Goal: Information Seeking & Learning: Learn about a topic

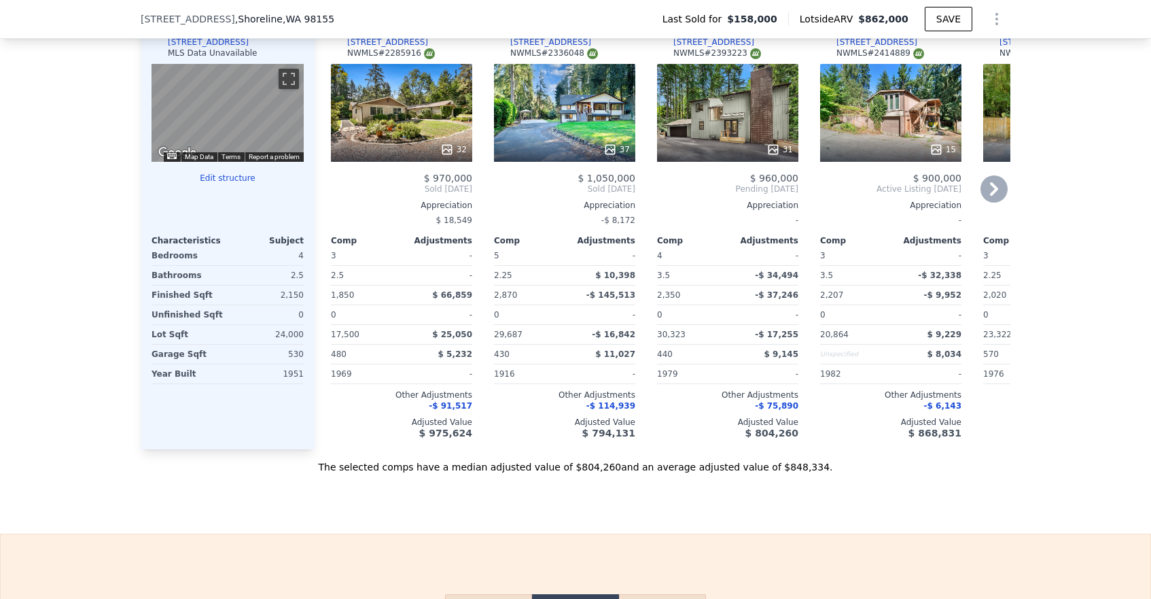
scroll to position [1344, 0]
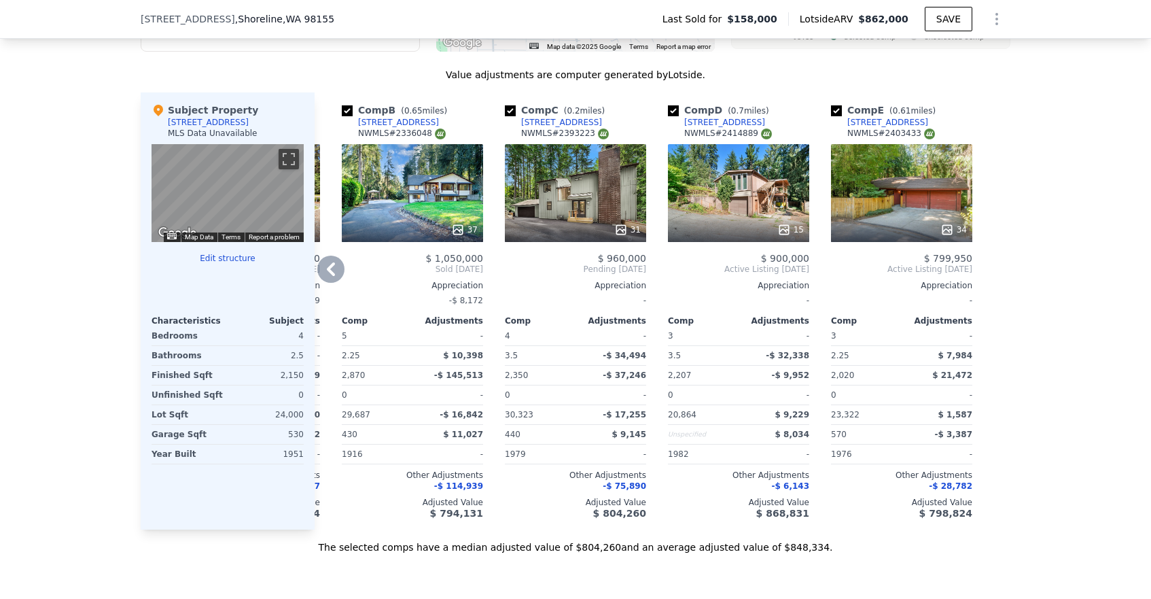
scroll to position [1269, 0]
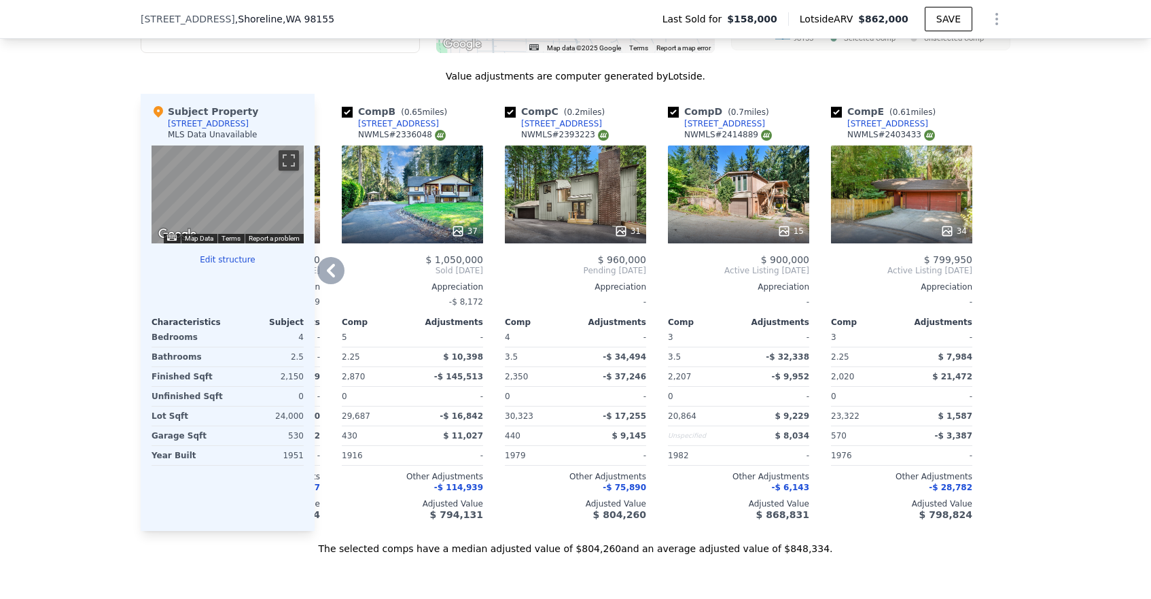
click at [918, 209] on div "34" at bounding box center [901, 194] width 141 height 98
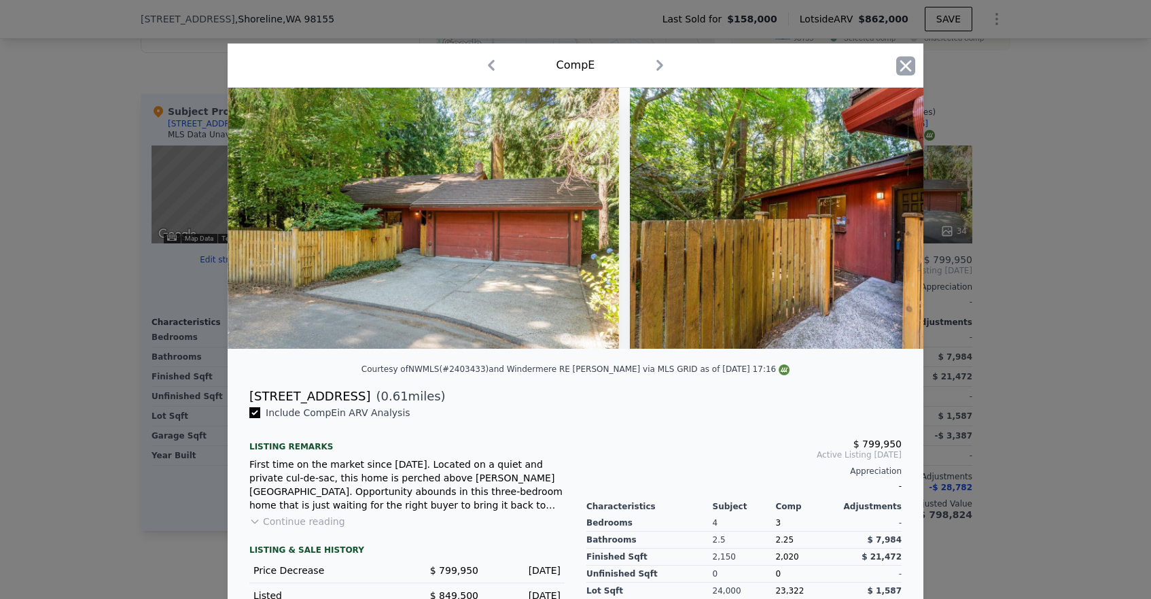
click at [899, 65] on icon "button" at bounding box center [906, 65] width 19 height 19
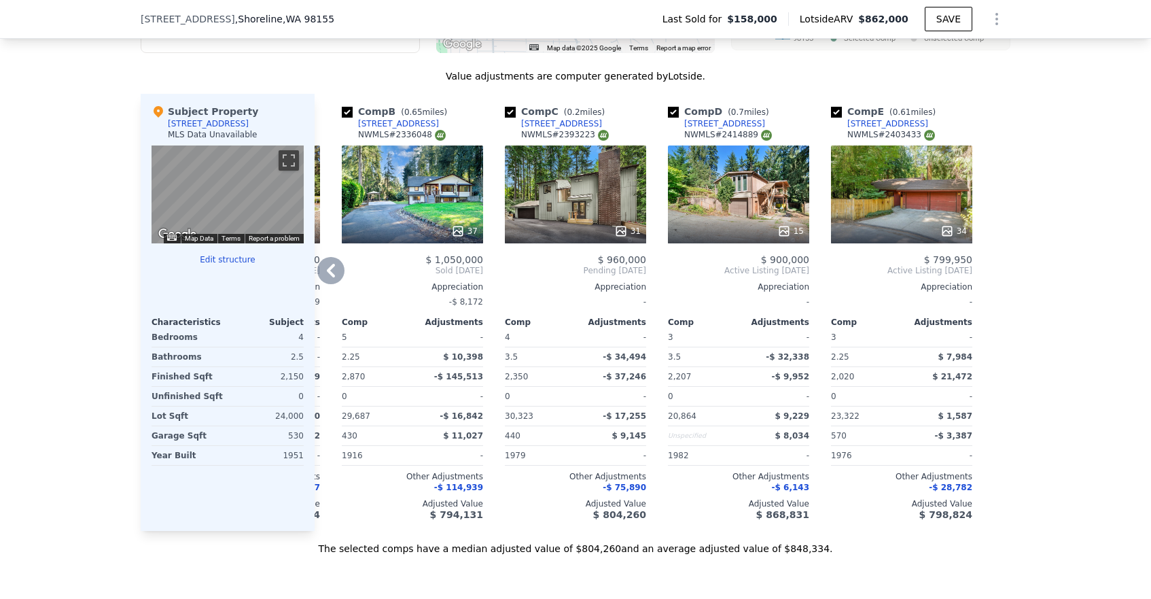
click at [900, 185] on div "34" at bounding box center [901, 194] width 141 height 98
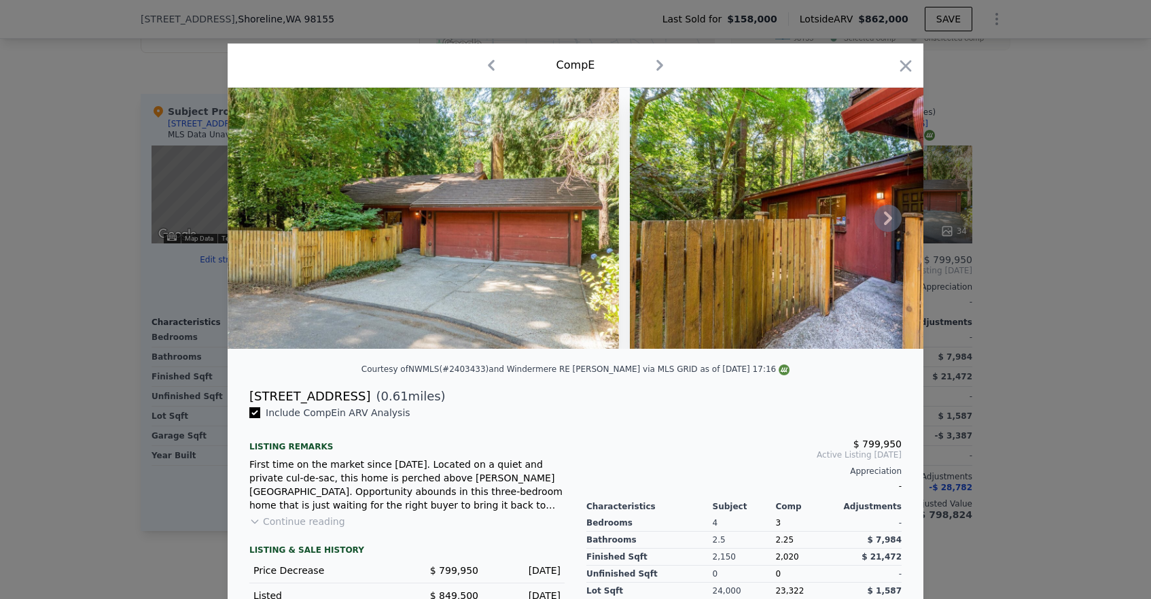
click at [882, 220] on icon at bounding box center [888, 218] width 27 height 27
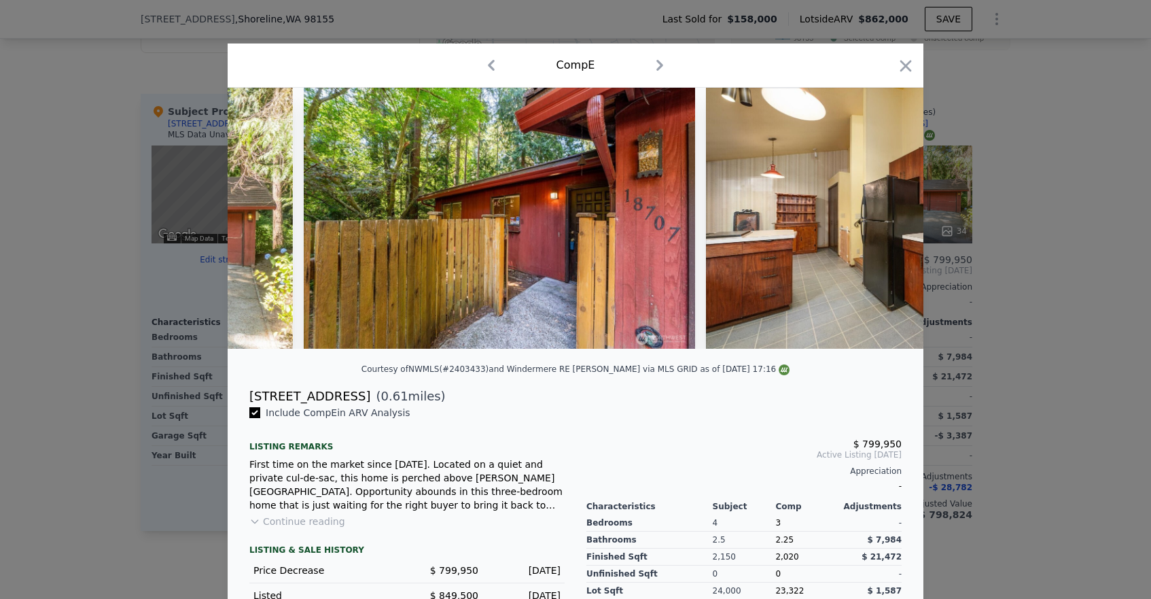
click at [882, 220] on img at bounding box center [901, 218] width 391 height 261
click at [882, 220] on icon at bounding box center [888, 218] width 27 height 27
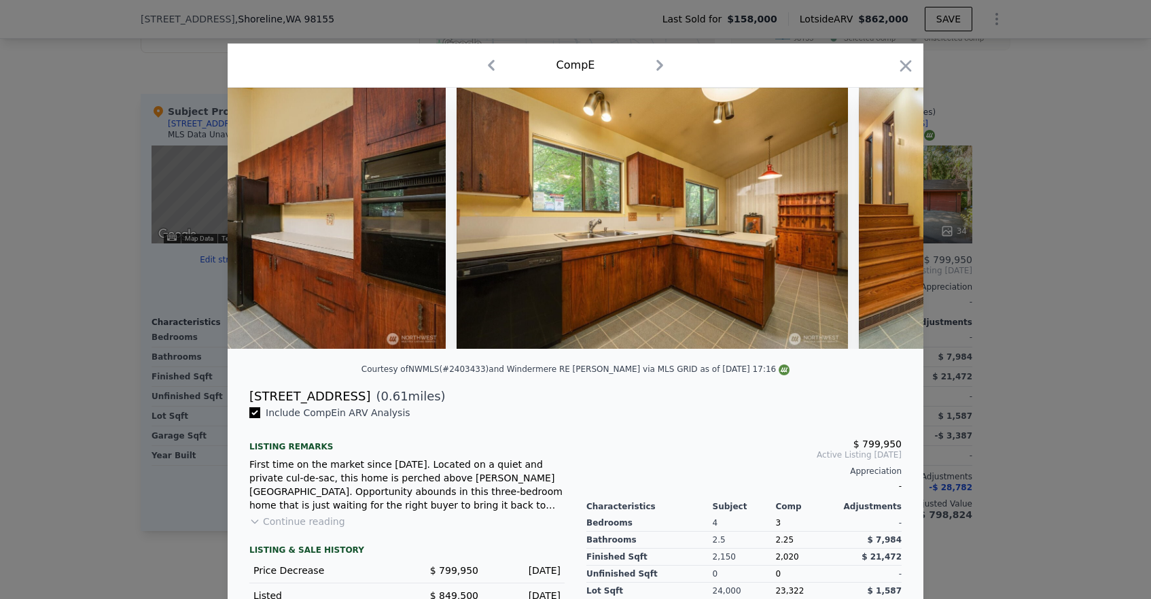
scroll to position [0, 979]
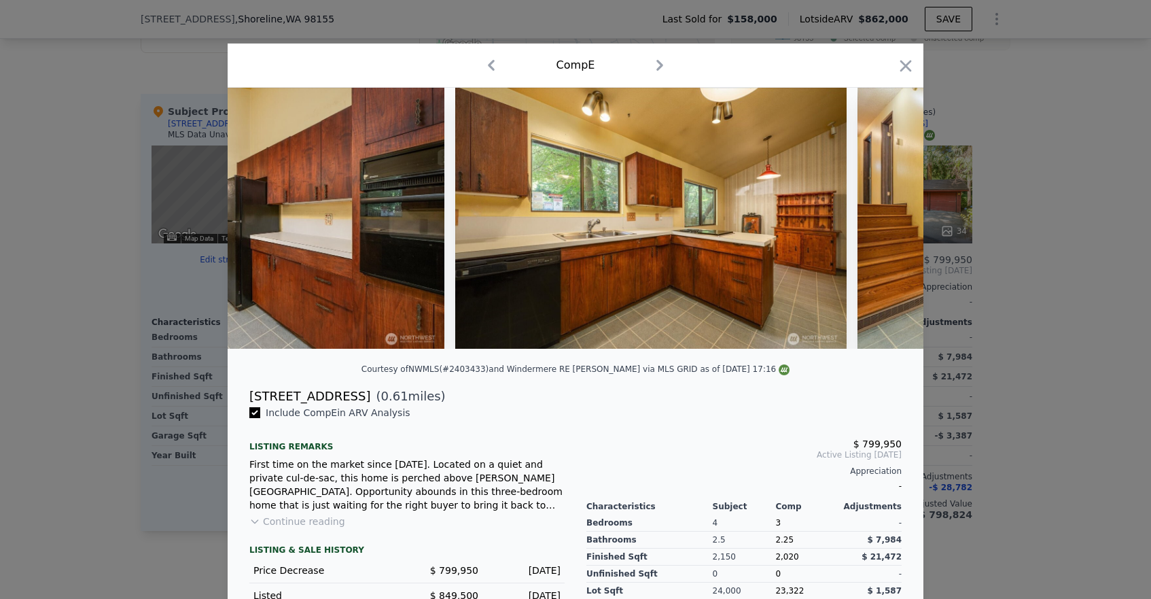
click at [882, 220] on img at bounding box center [1054, 218] width 392 height 261
click at [882, 220] on icon at bounding box center [888, 218] width 27 height 27
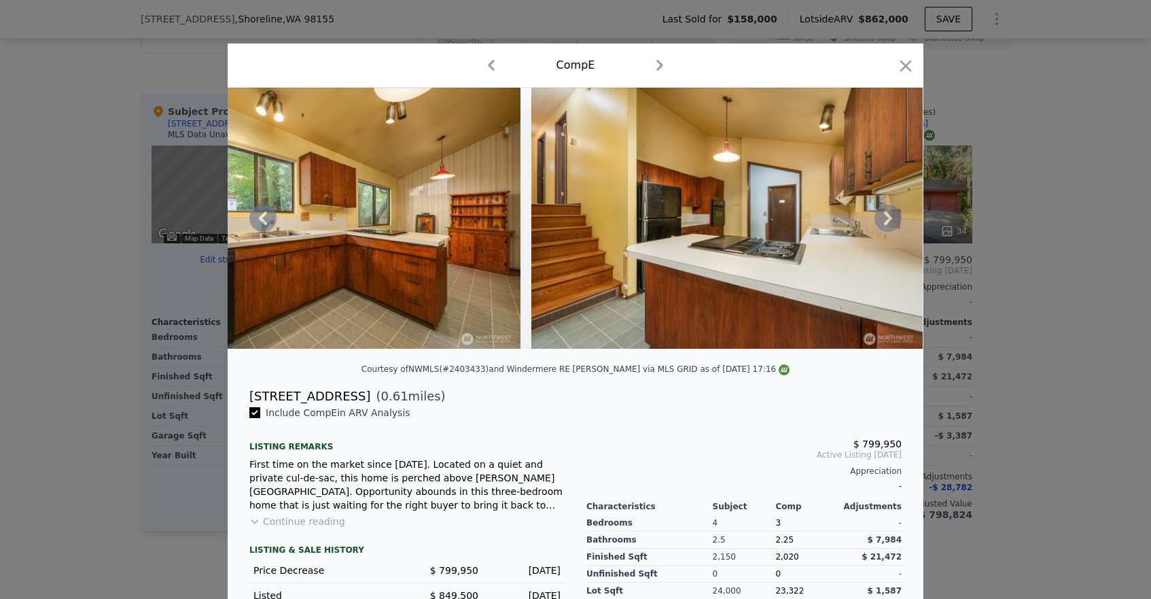
click at [882, 220] on icon at bounding box center [888, 218] width 27 height 27
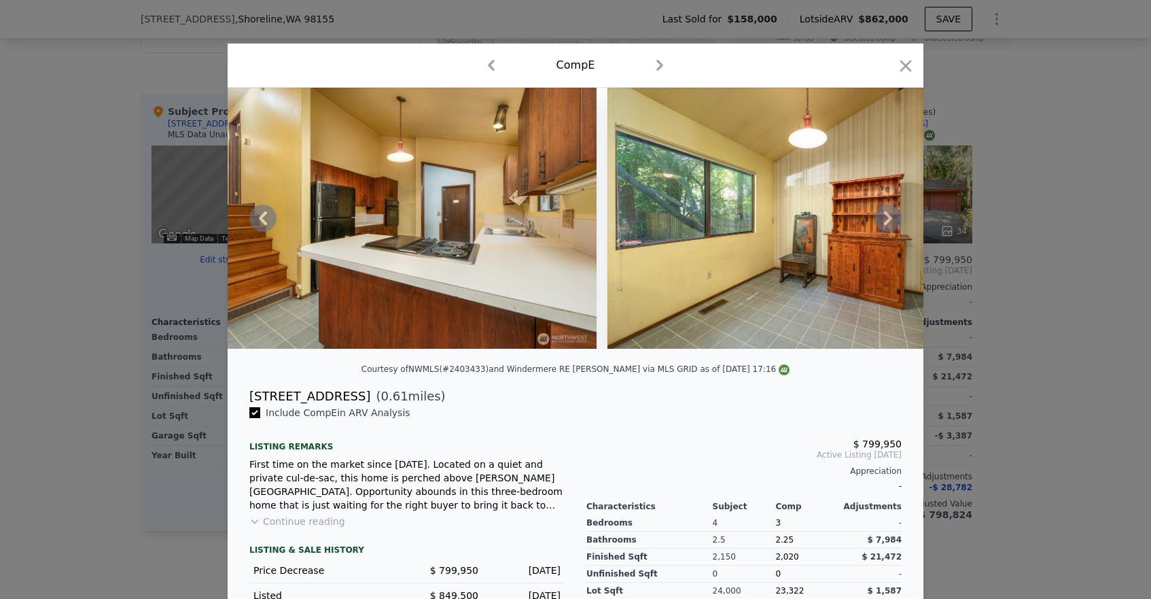
click at [882, 220] on icon at bounding box center [888, 218] width 27 height 27
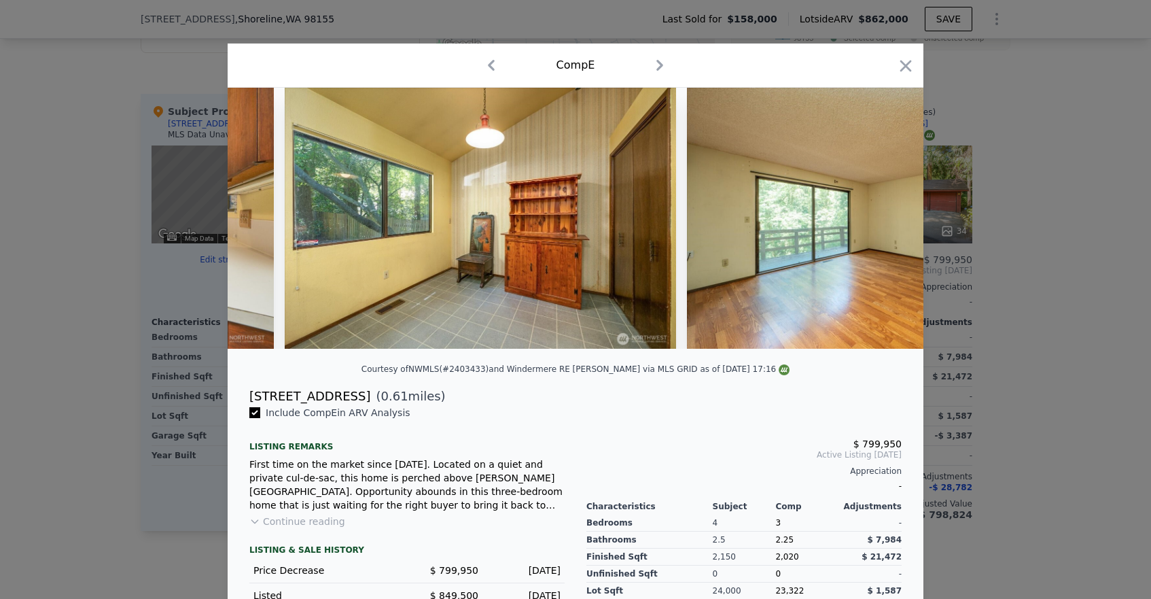
scroll to position [0, 1958]
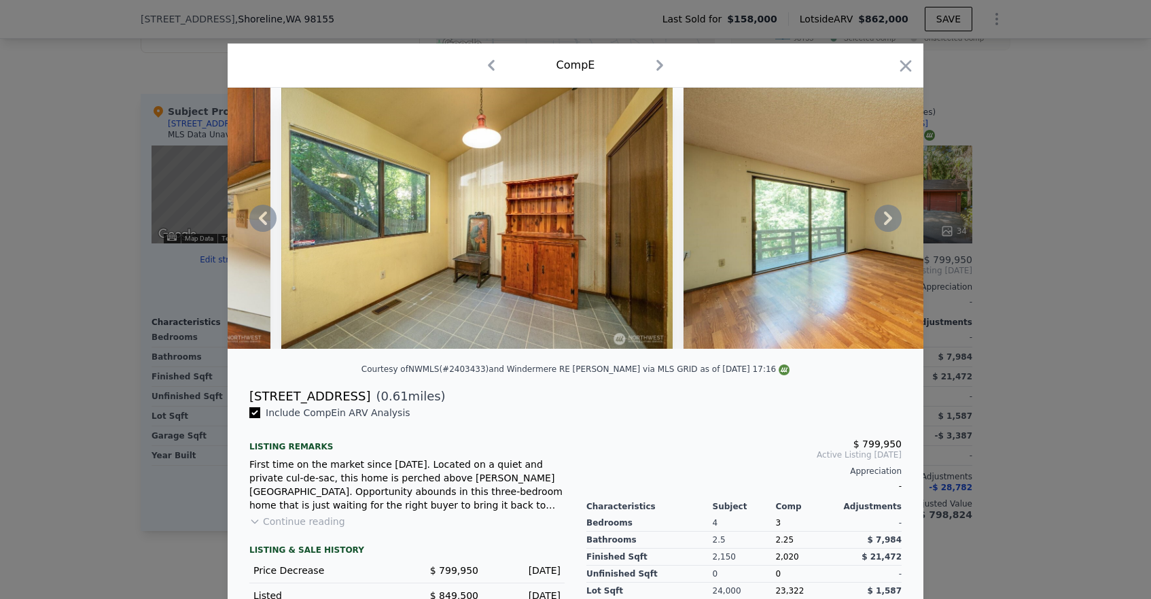
click at [882, 220] on icon at bounding box center [888, 218] width 27 height 27
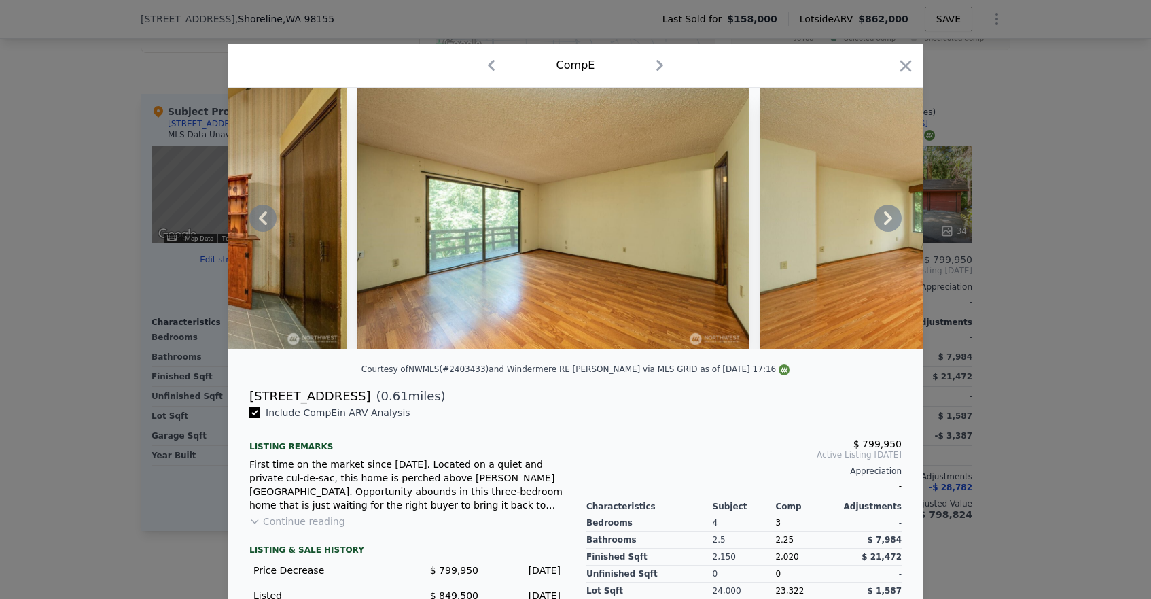
click at [882, 220] on icon at bounding box center [888, 218] width 27 height 27
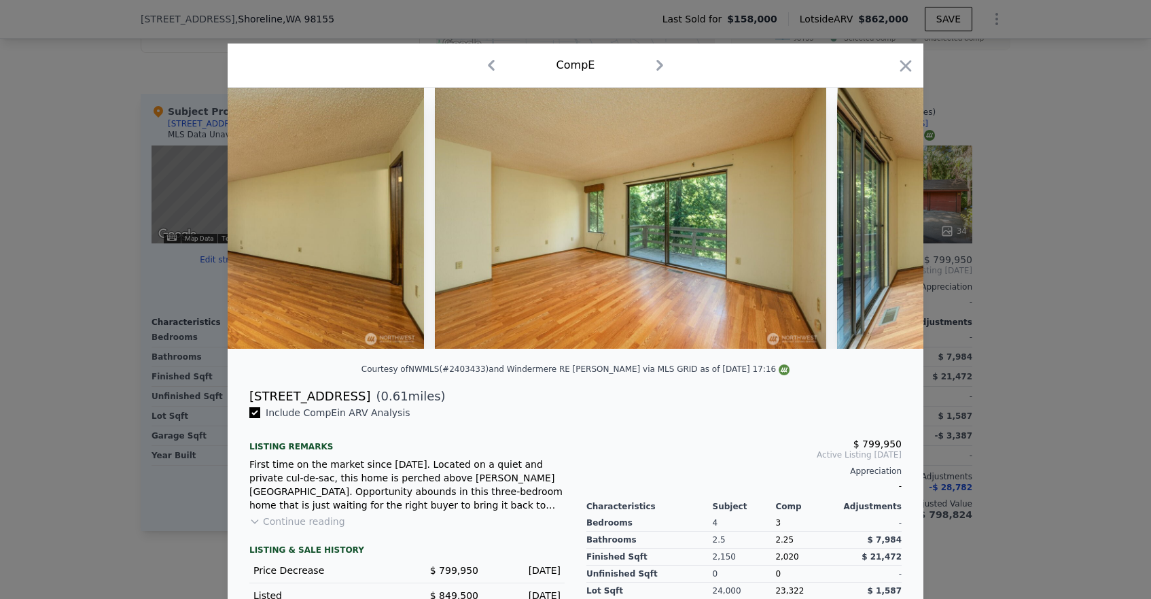
scroll to position [0, 2610]
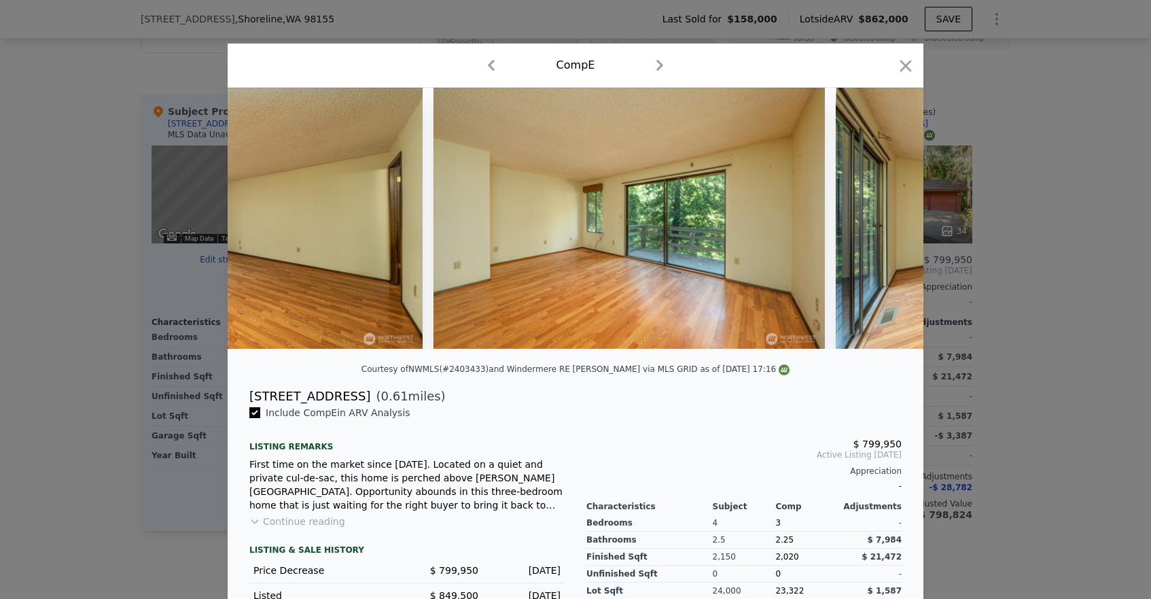
click at [882, 220] on div at bounding box center [576, 218] width 696 height 261
click at [882, 220] on icon at bounding box center [888, 218] width 27 height 27
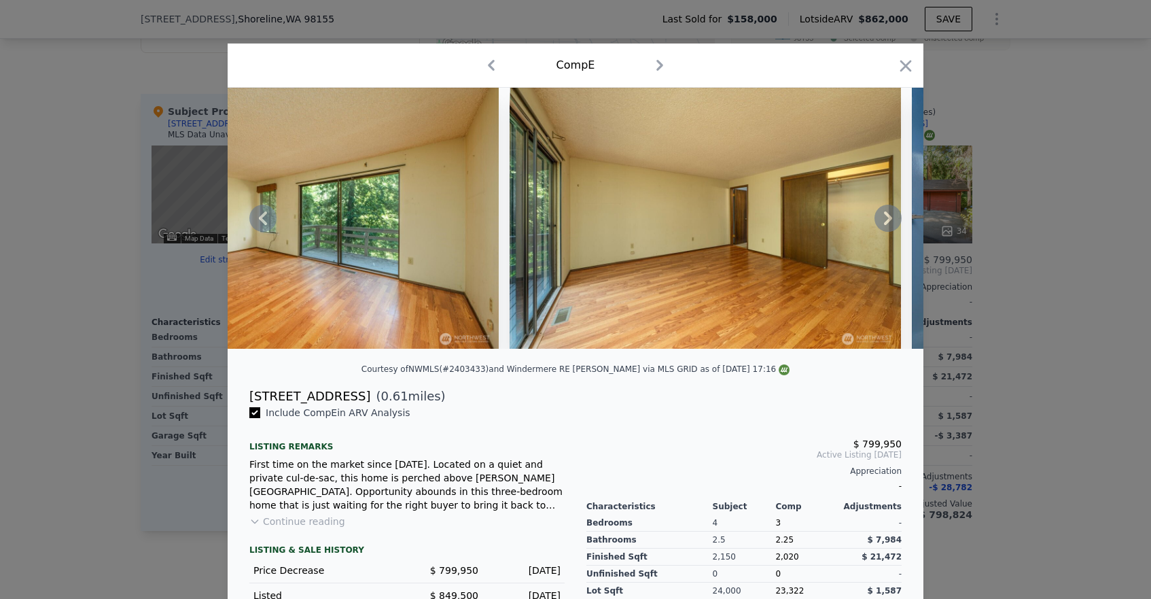
click at [882, 220] on icon at bounding box center [888, 218] width 27 height 27
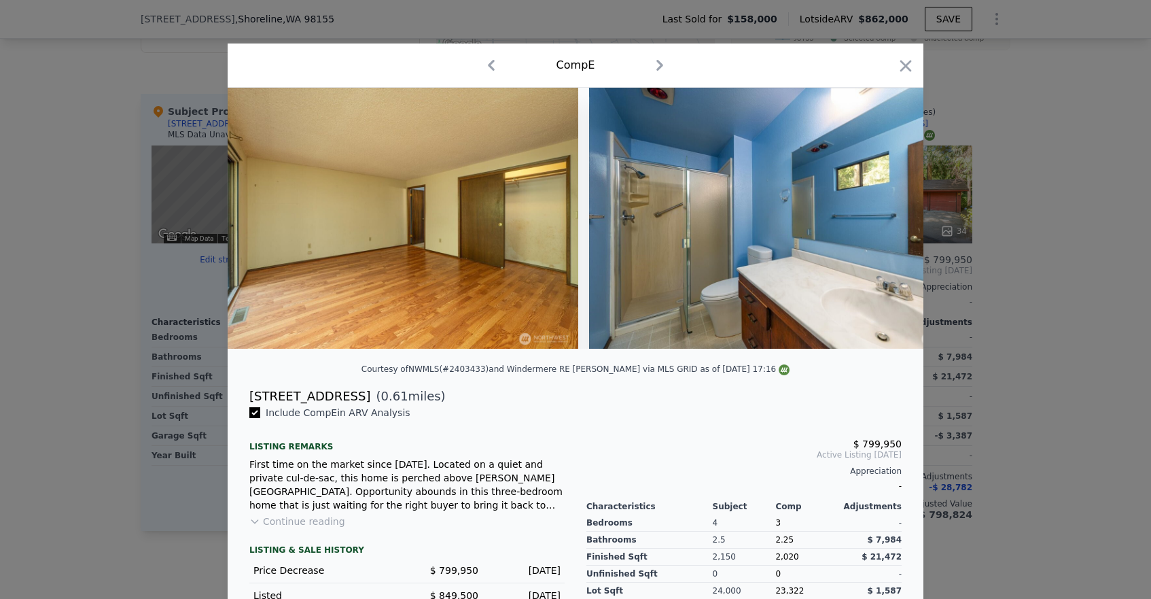
scroll to position [0, 3263]
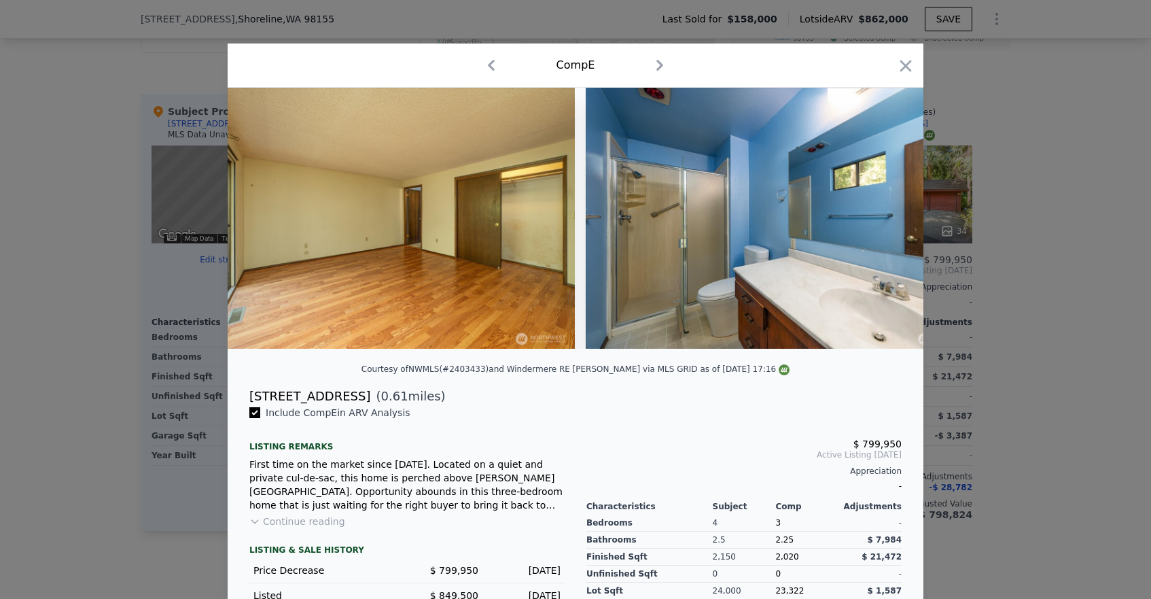
click at [882, 220] on img at bounding box center [782, 218] width 392 height 261
click at [882, 220] on icon at bounding box center [888, 218] width 27 height 27
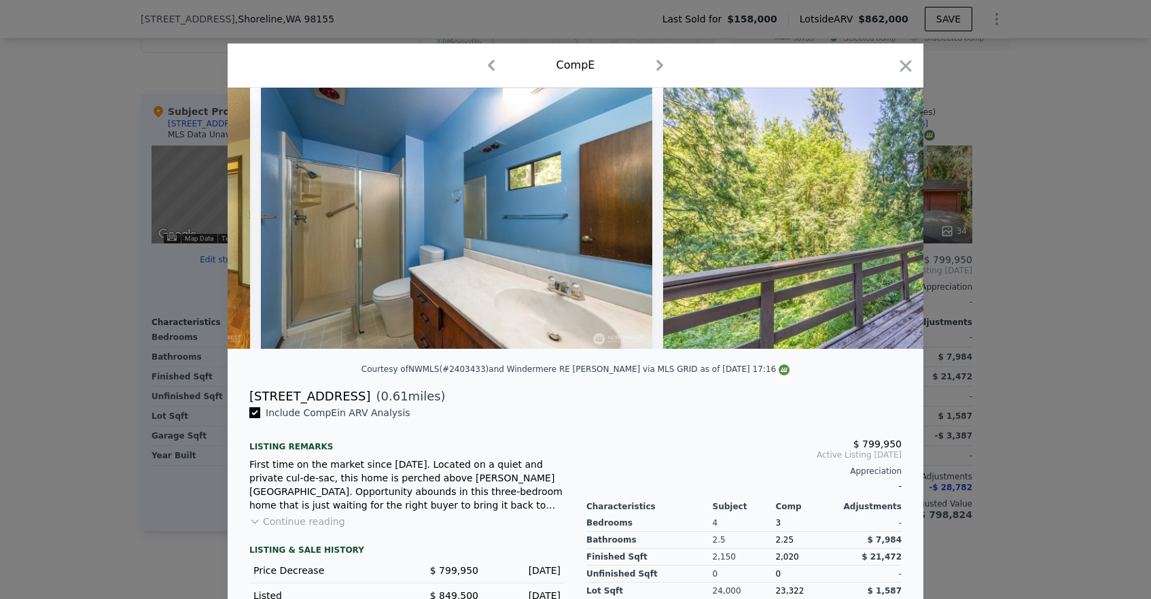
scroll to position [0, 3589]
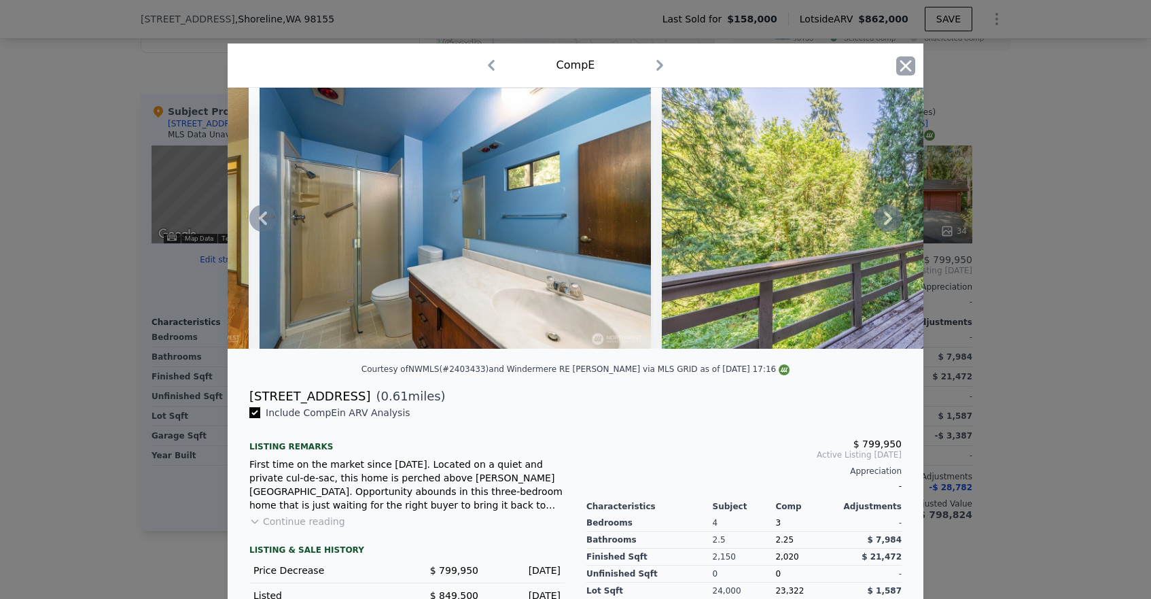
click at [904, 69] on icon "button" at bounding box center [906, 65] width 19 height 19
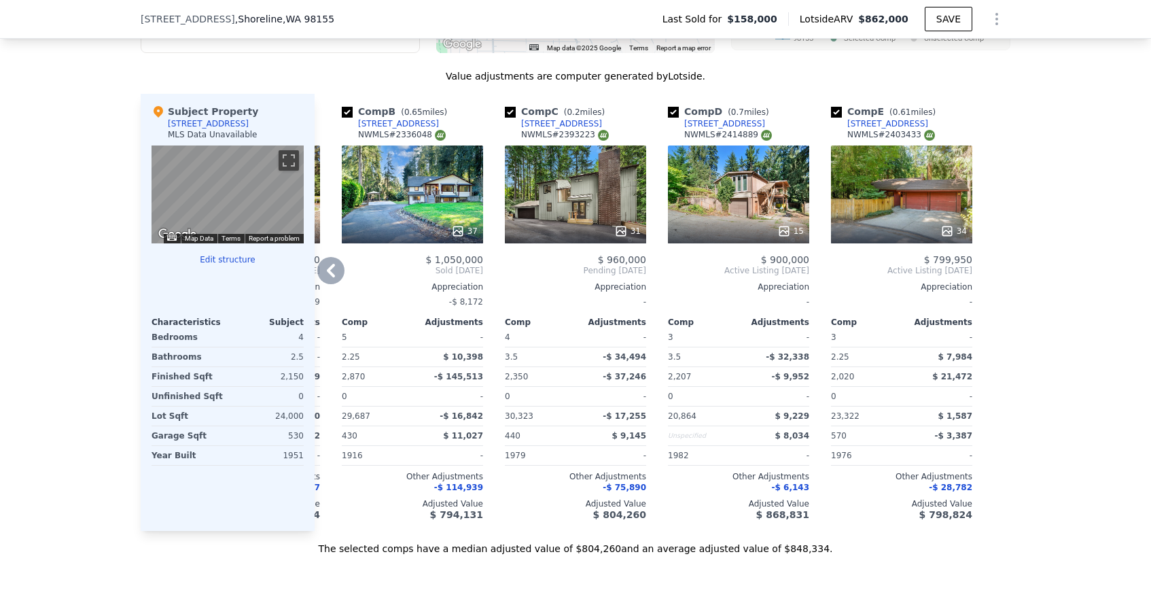
click at [588, 179] on div "31" at bounding box center [575, 194] width 141 height 98
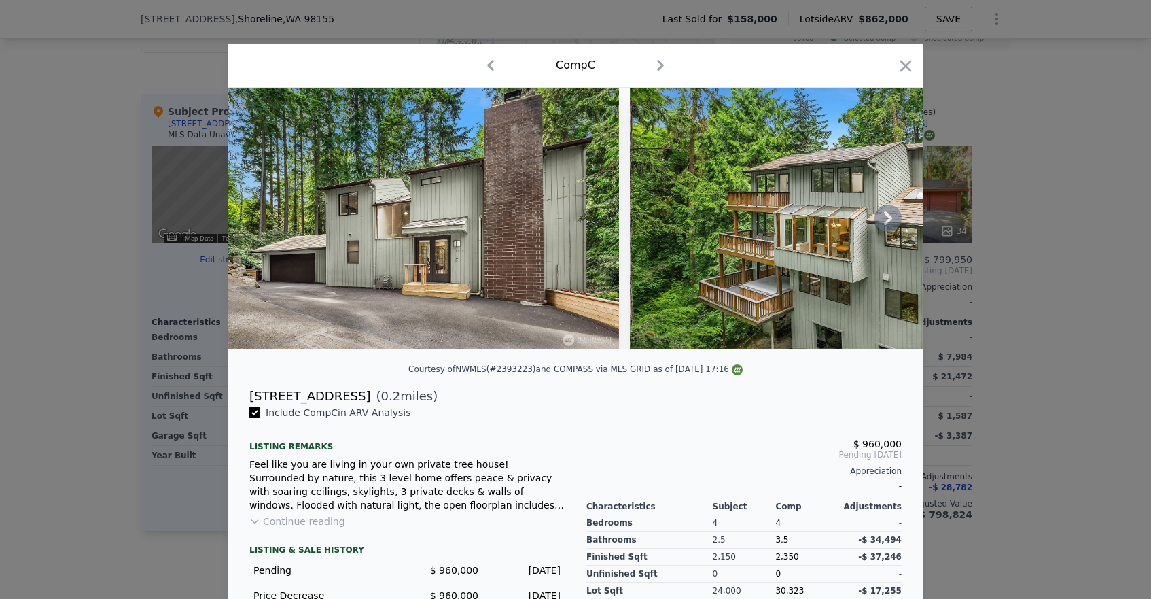
click at [791, 232] on img at bounding box center [826, 218] width 392 height 261
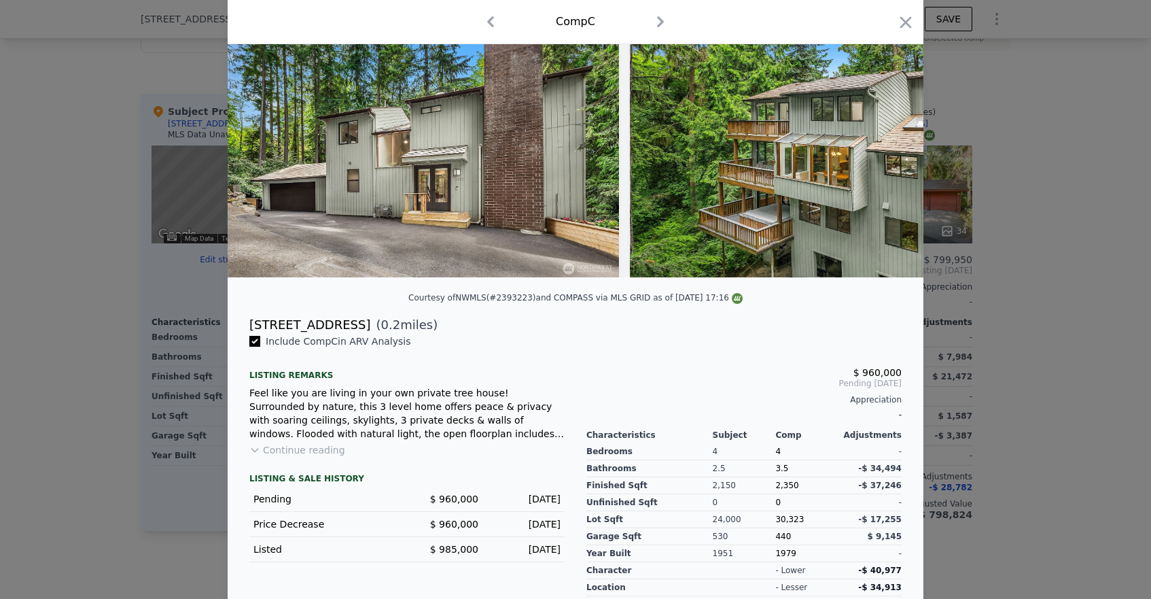
scroll to position [132, 0]
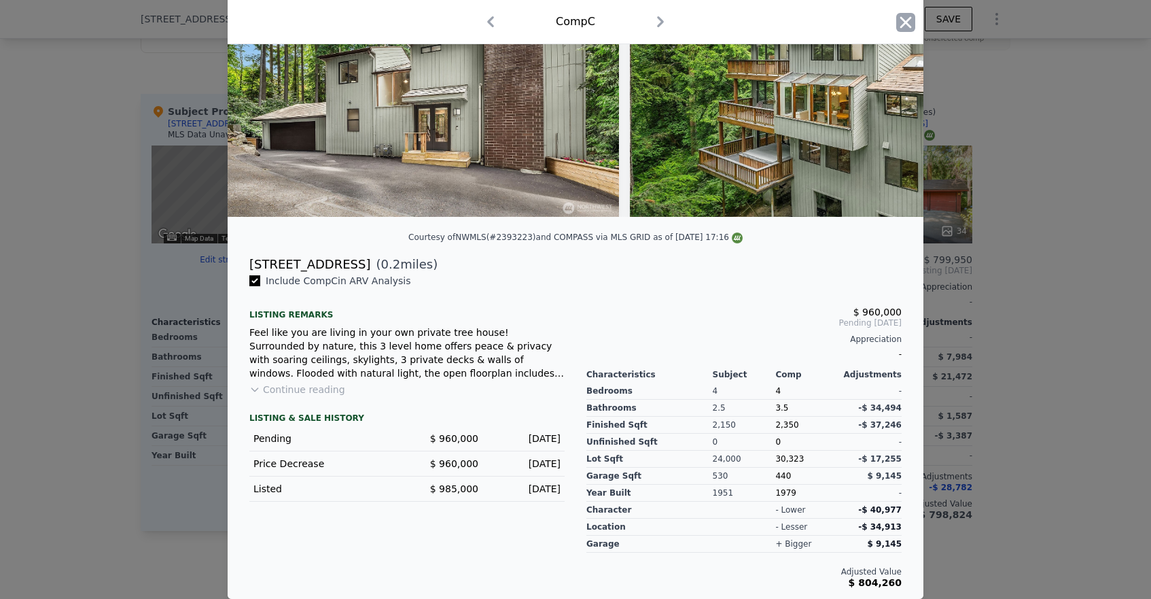
click at [904, 17] on icon "button" at bounding box center [906, 22] width 19 height 19
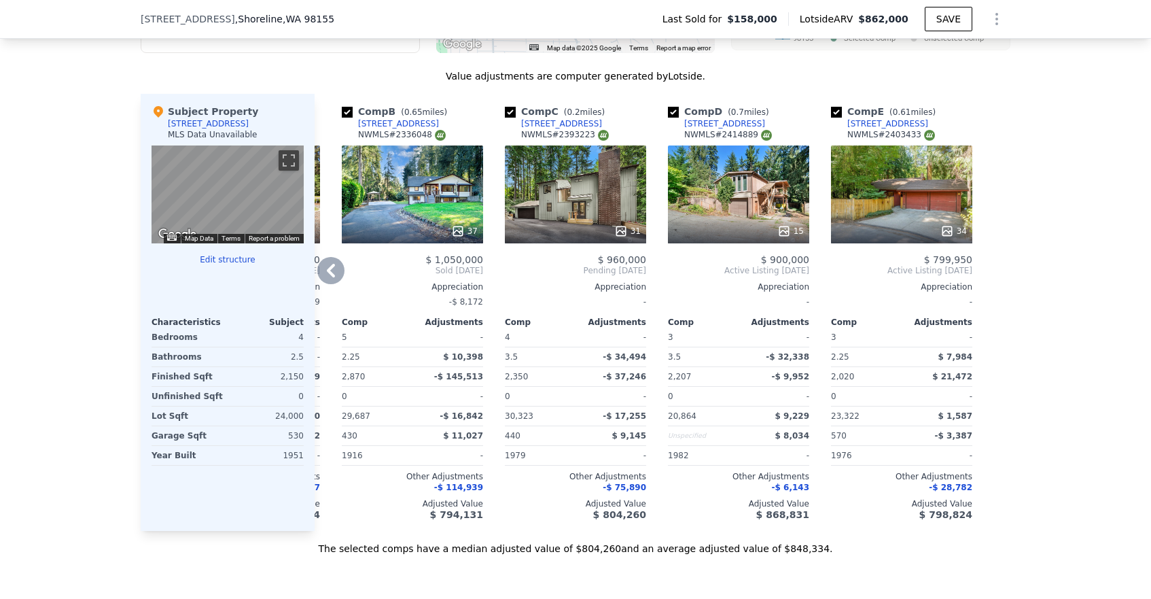
click at [624, 235] on icon at bounding box center [621, 231] width 14 height 14
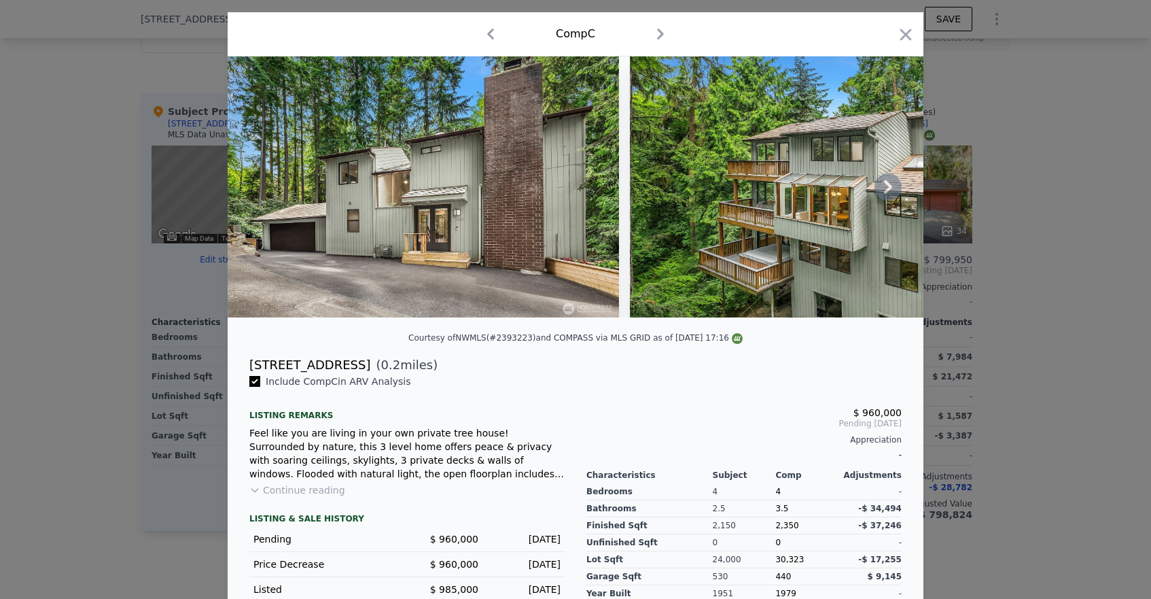
scroll to position [33, 0]
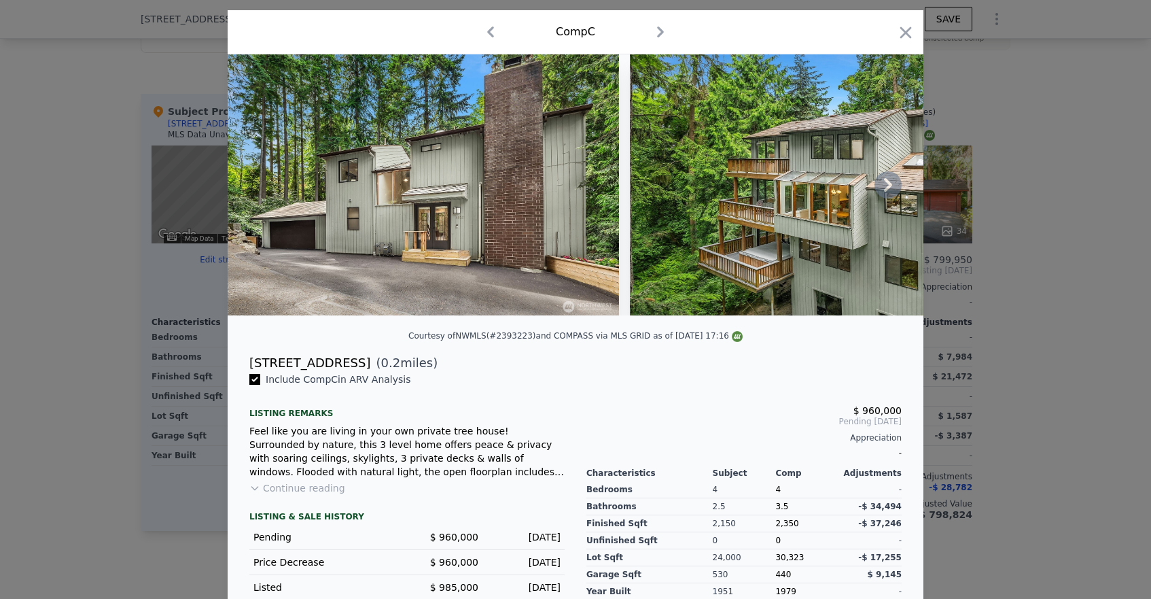
click at [888, 183] on icon at bounding box center [888, 185] width 8 height 14
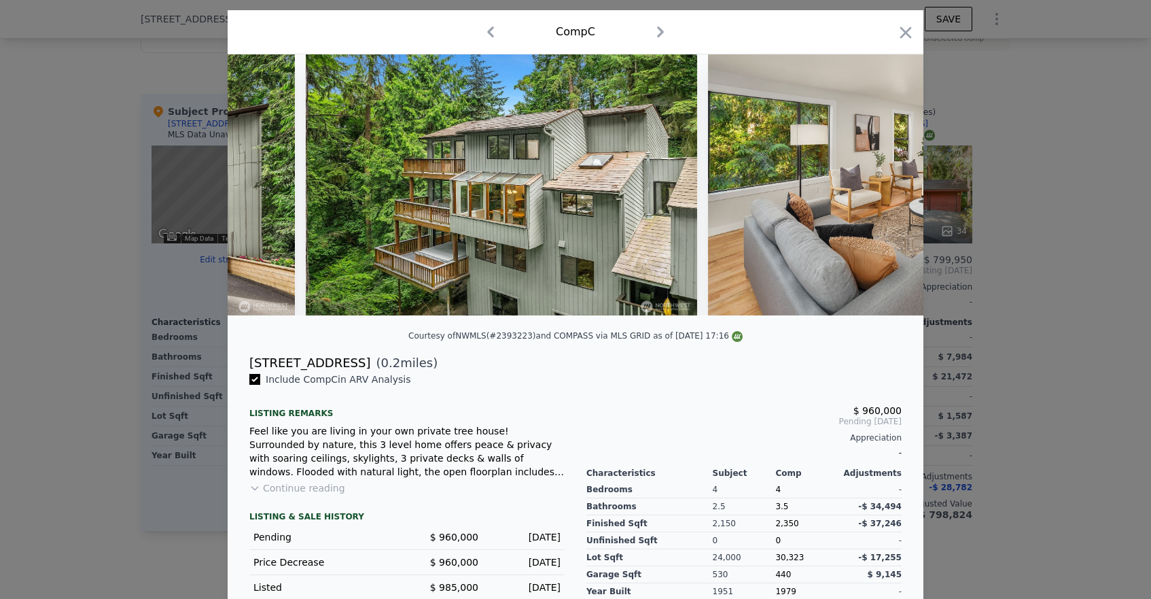
click at [888, 183] on img at bounding box center [904, 184] width 392 height 261
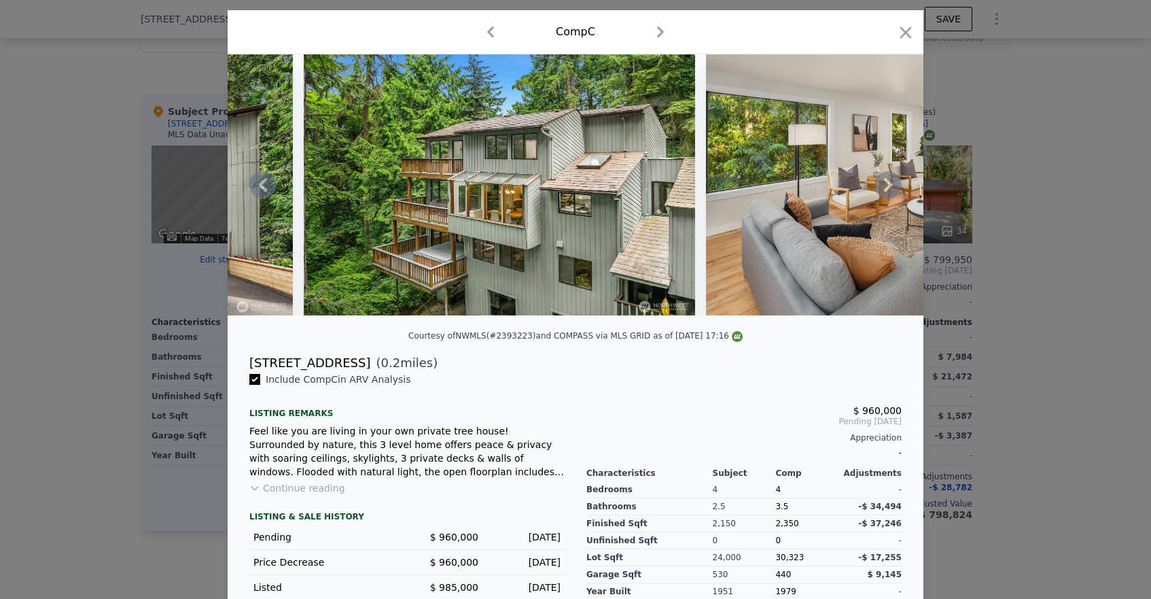
click at [888, 183] on icon at bounding box center [888, 185] width 8 height 14
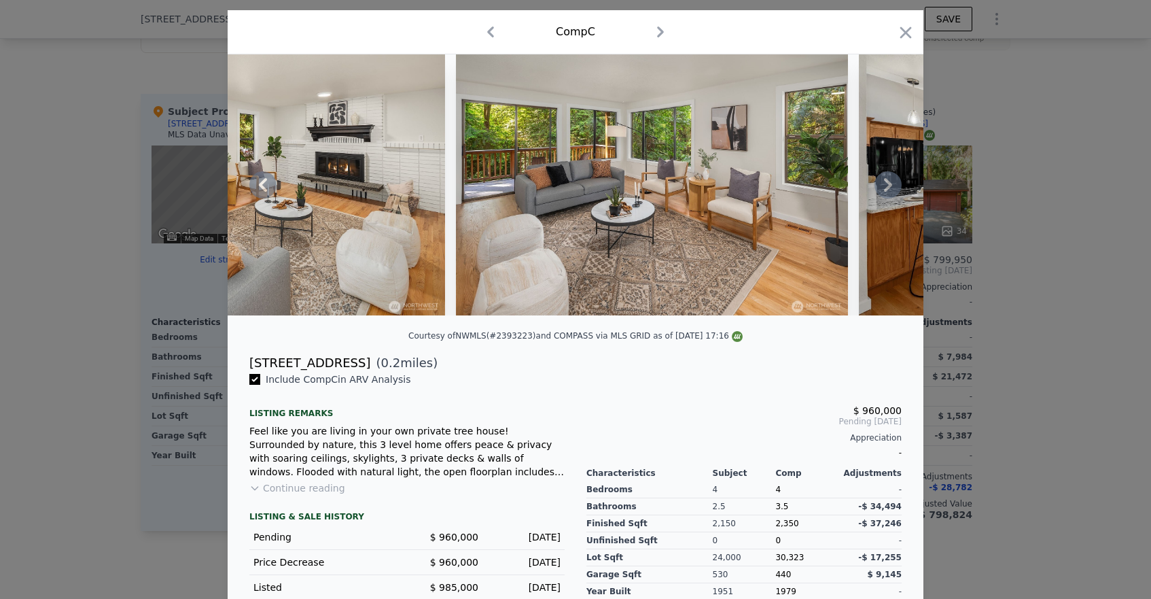
click at [888, 183] on icon at bounding box center [888, 185] width 8 height 14
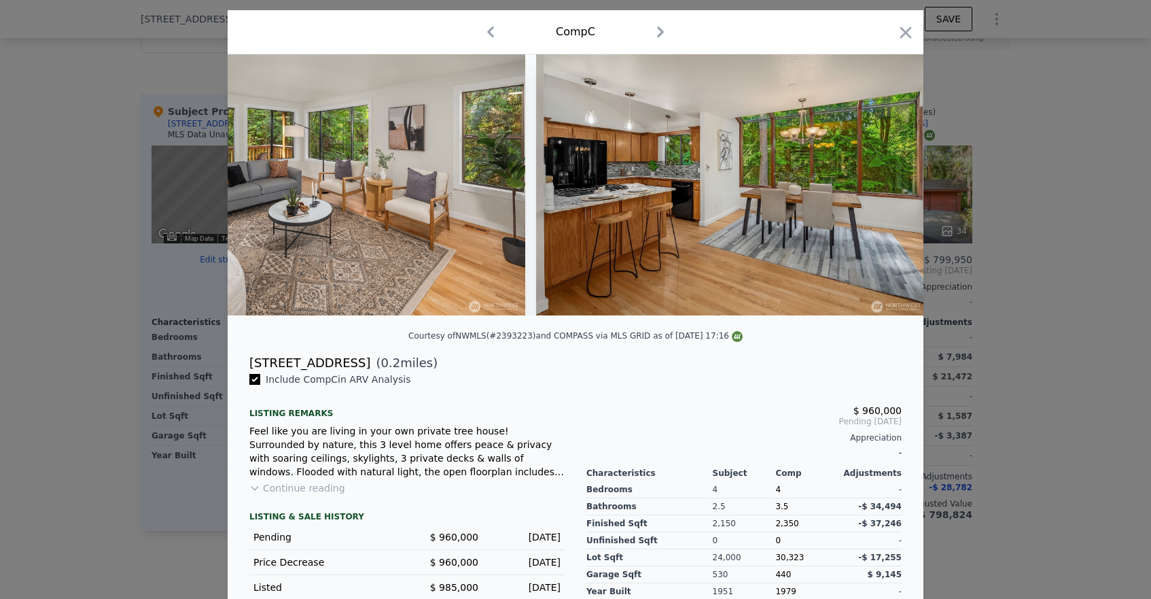
scroll to position [0, 1305]
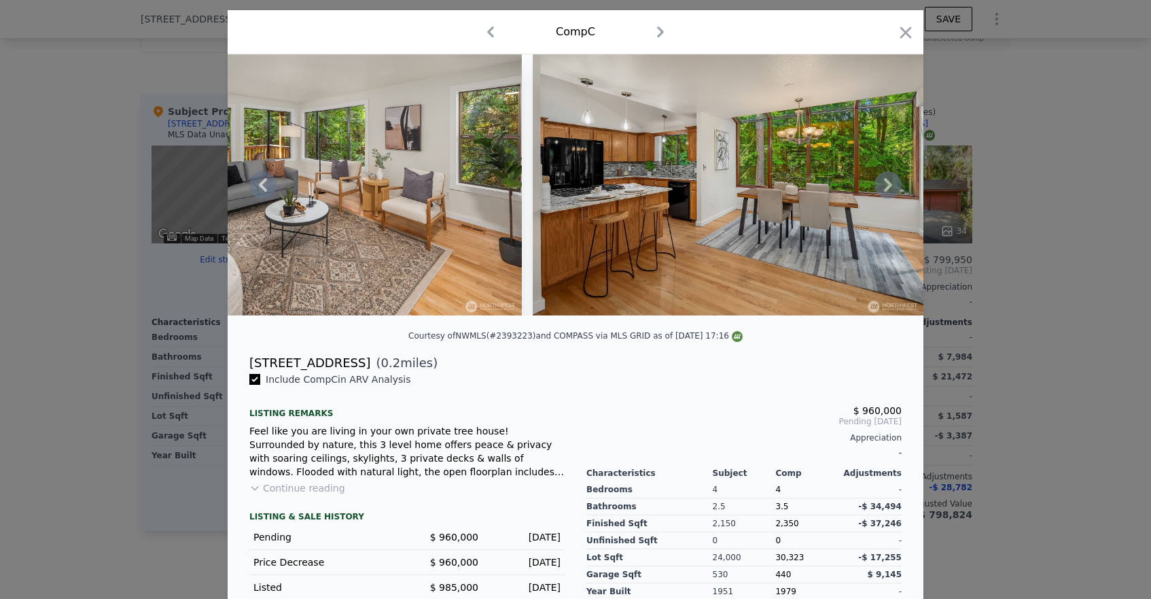
click at [888, 183] on icon at bounding box center [888, 185] width 8 height 14
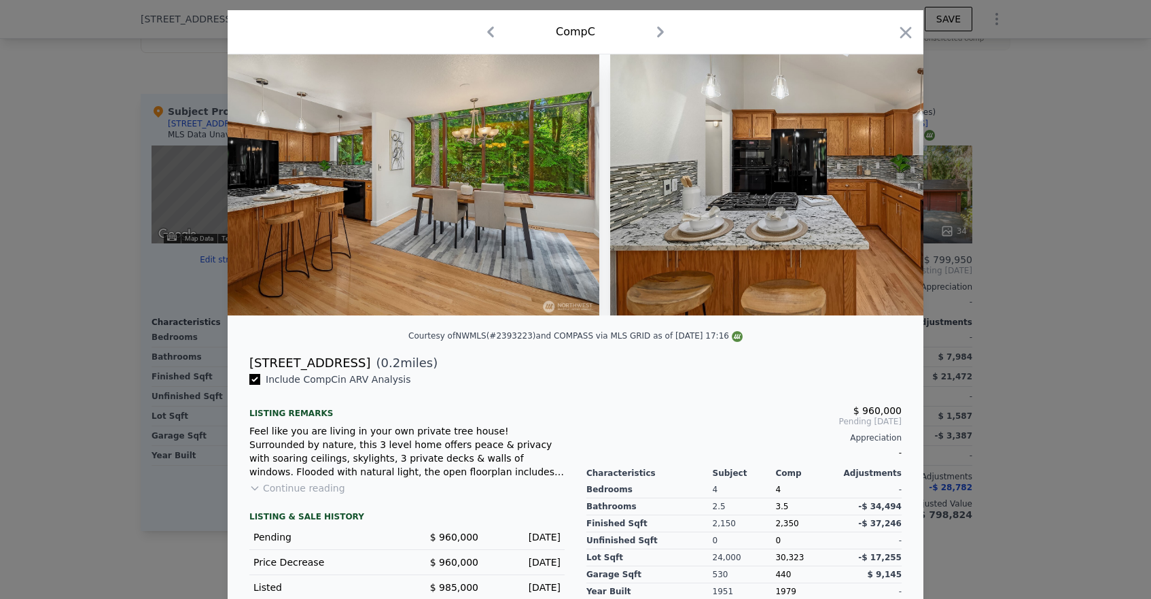
scroll to position [0, 1631]
click at [888, 183] on icon at bounding box center [888, 185] width 8 height 14
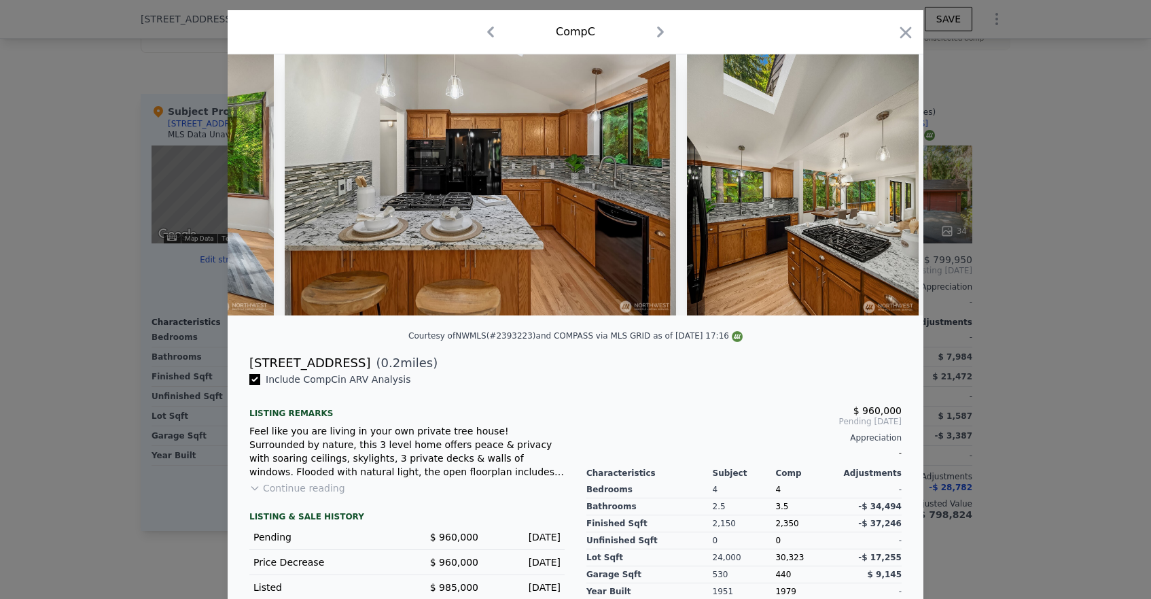
scroll to position [0, 1958]
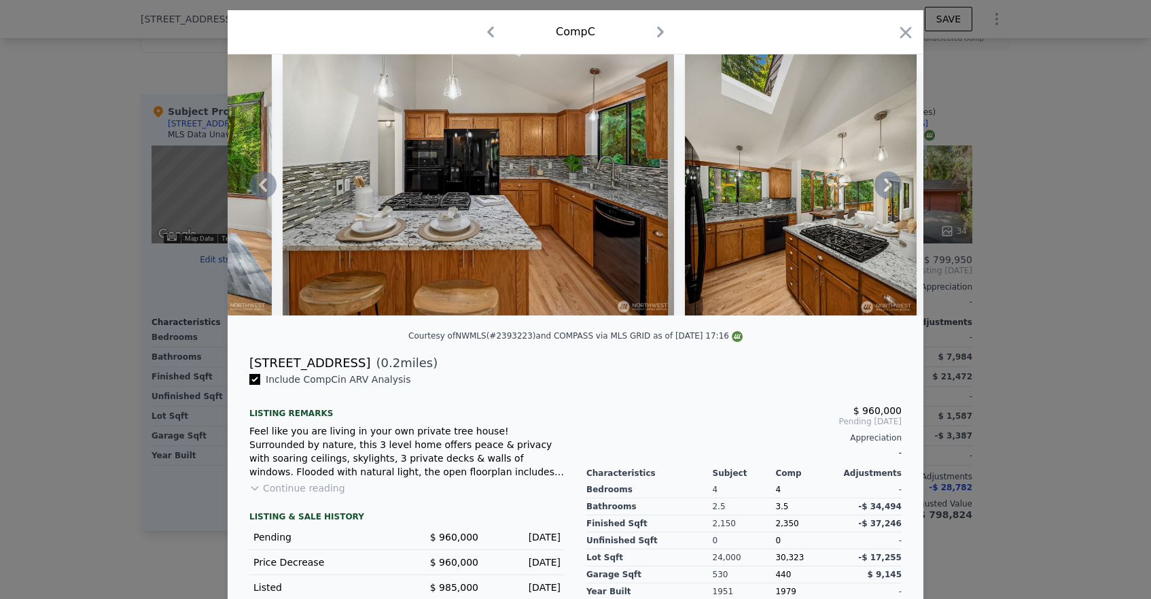
click at [881, 186] on icon at bounding box center [888, 184] width 27 height 27
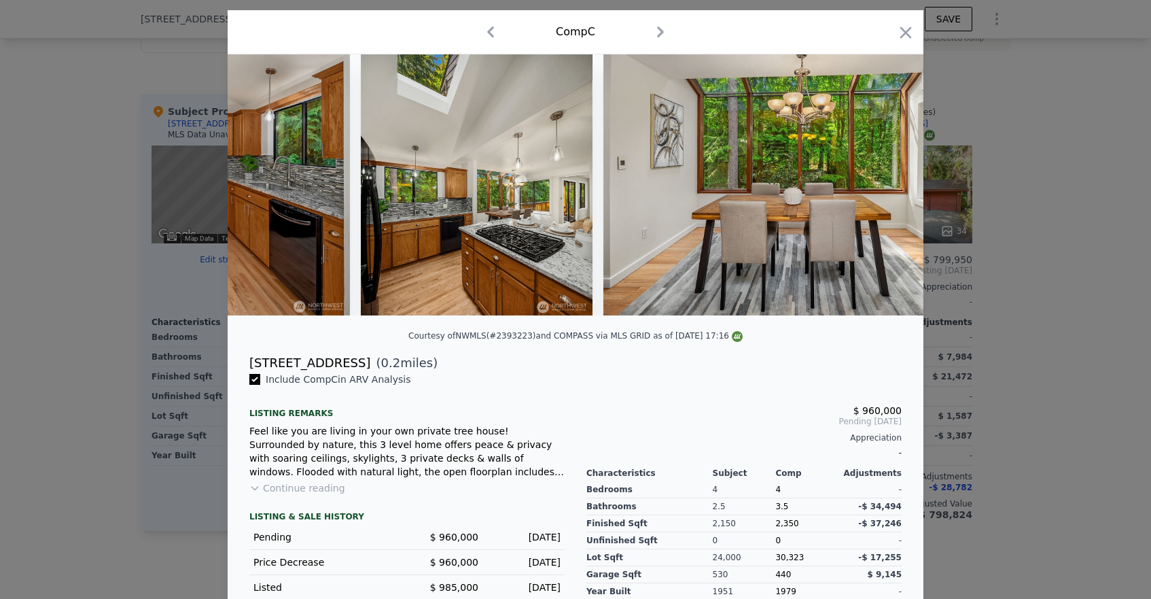
scroll to position [0, 2284]
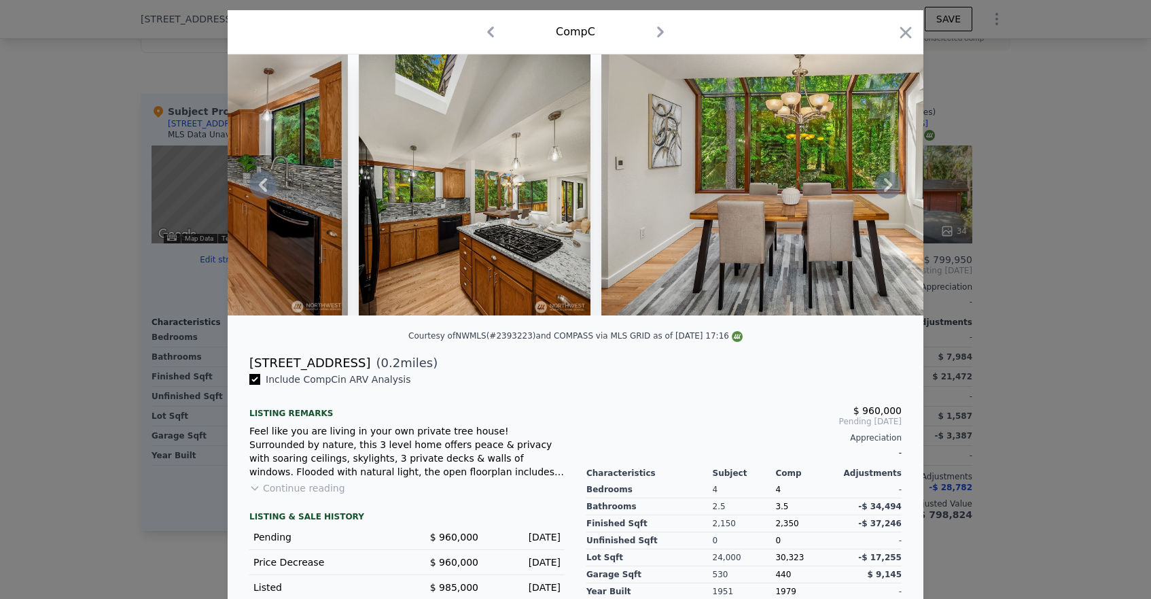
click at [881, 186] on icon at bounding box center [888, 184] width 27 height 27
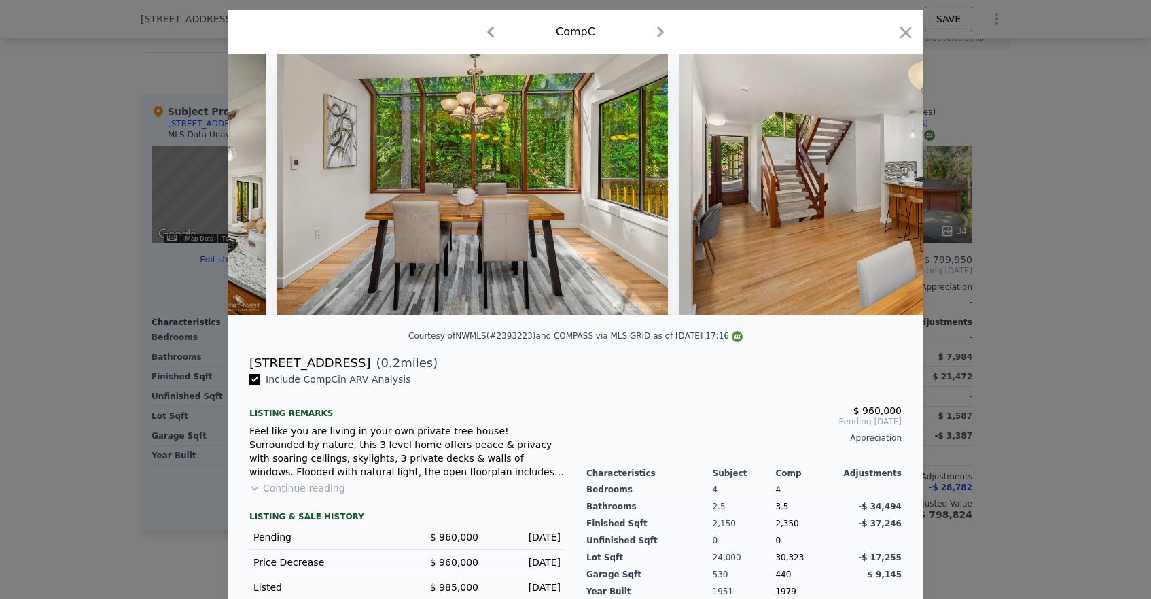
scroll to position [0, 2610]
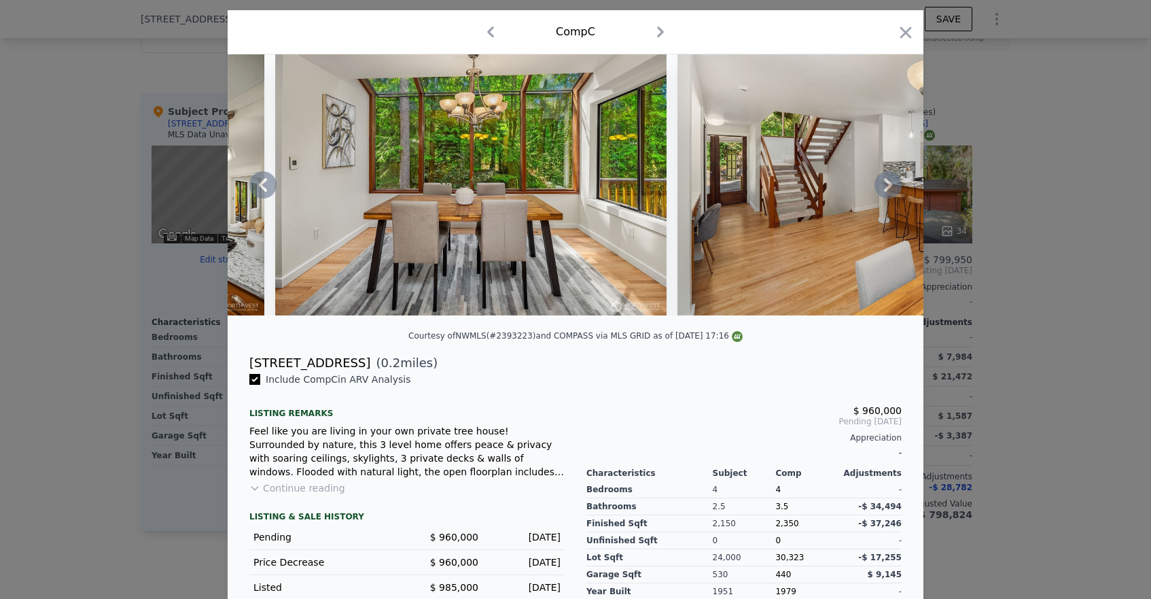
click at [885, 191] on icon at bounding box center [888, 185] width 8 height 14
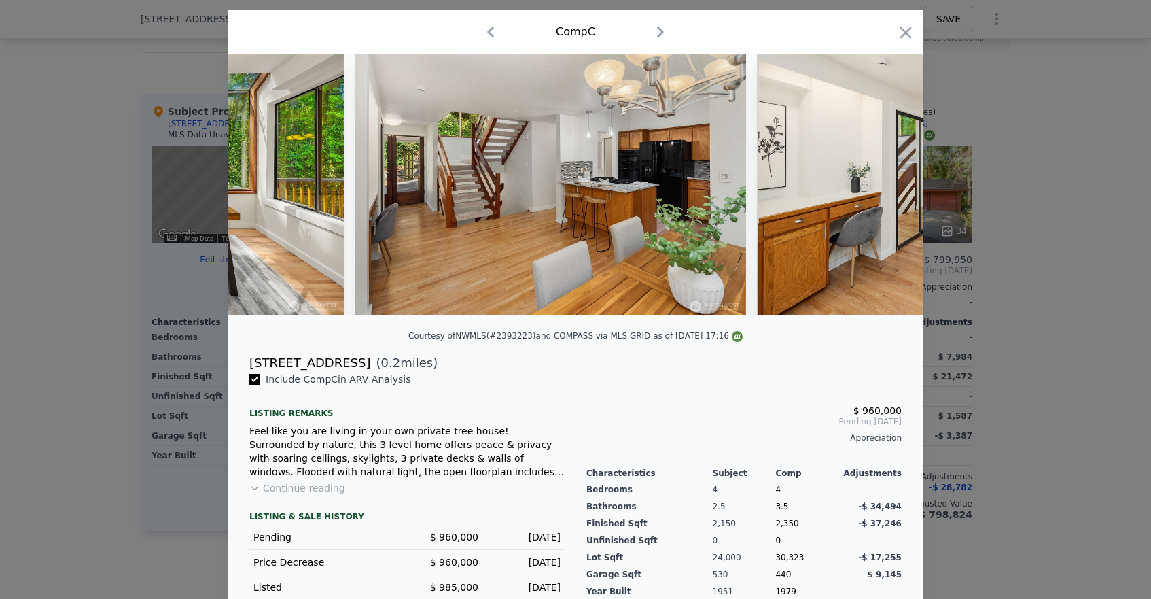
scroll to position [0, 2937]
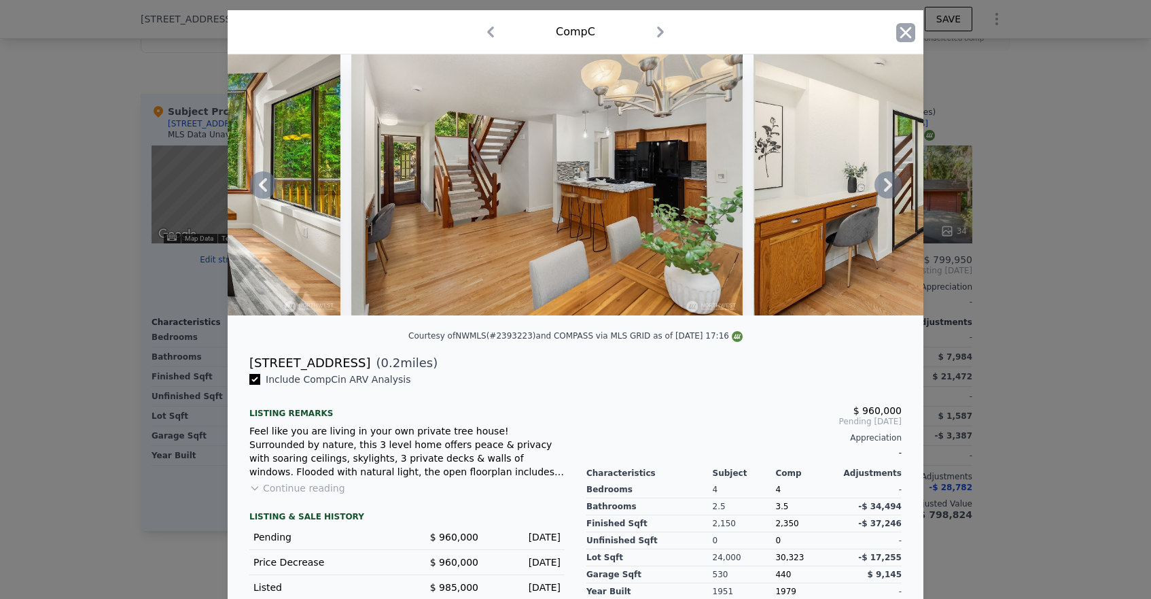
click at [905, 29] on icon "button" at bounding box center [906, 32] width 19 height 19
